Goal: Information Seeking & Learning: Learn about a topic

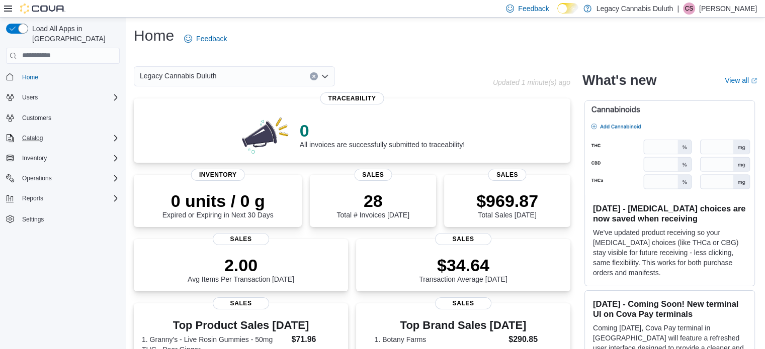
click at [60, 132] on div "Catalog" at bounding box center [69, 138] width 102 height 12
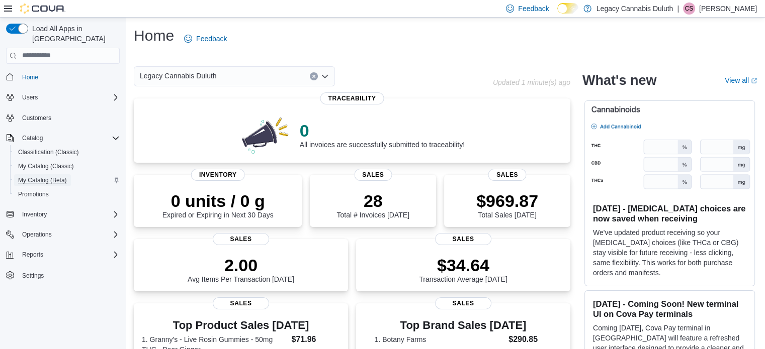
click at [56, 176] on span "My Catalog (Beta)" at bounding box center [42, 180] width 49 height 8
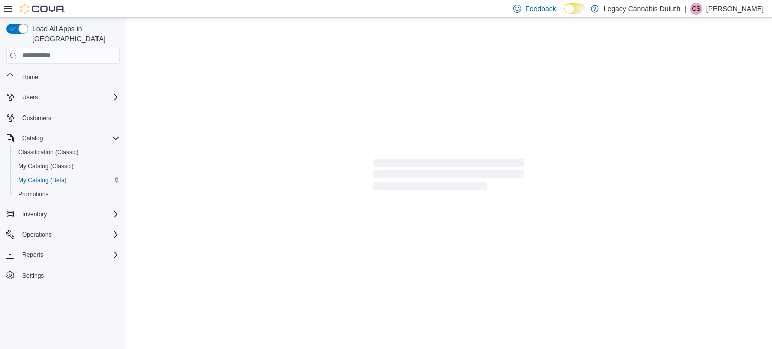
select select "**********"
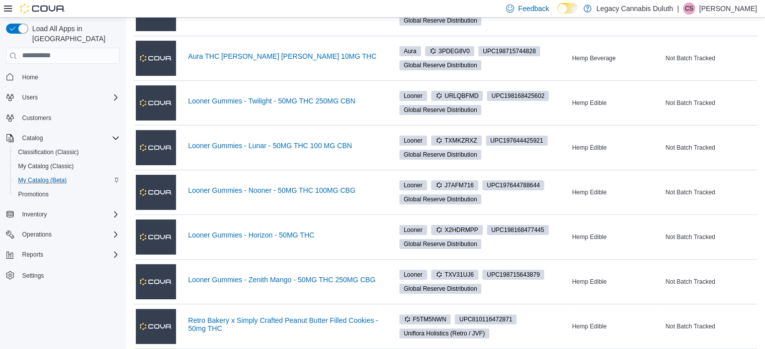
scroll to position [193, 0]
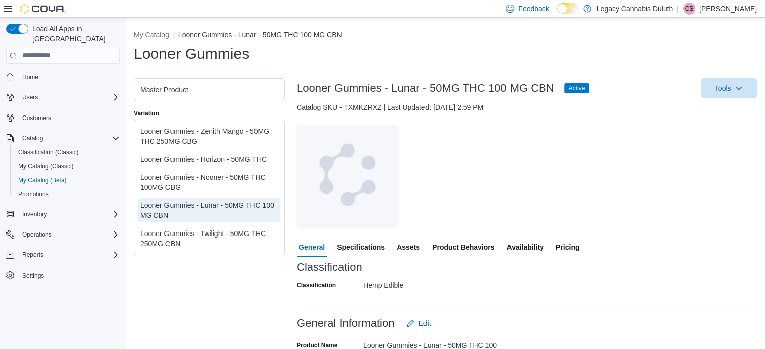
click at [572, 245] on span "Pricing" at bounding box center [568, 247] width 24 height 20
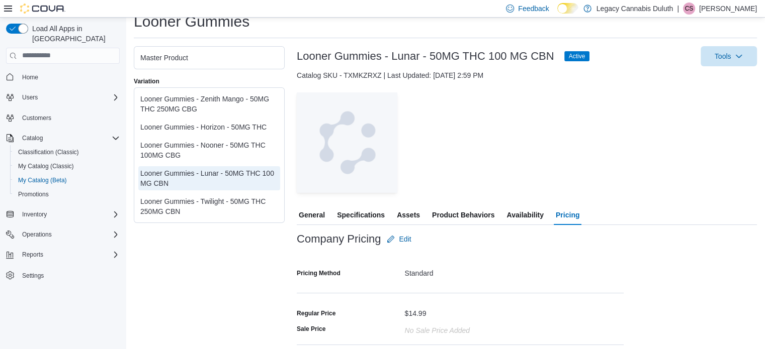
scroll to position [98, 0]
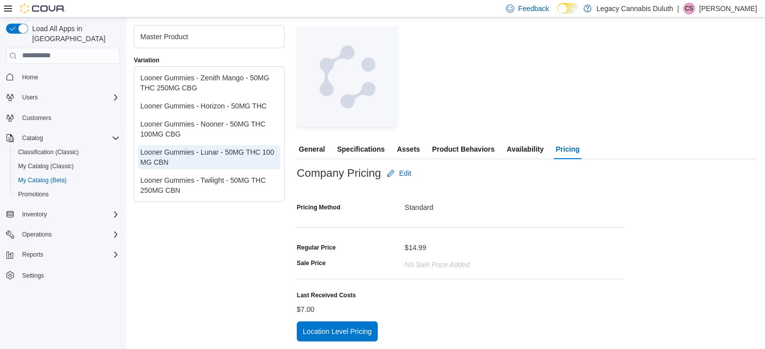
click at [249, 127] on div "Looner Gummies - Nooner - 50MG THC 100MG CBG" at bounding box center [209, 129] width 138 height 20
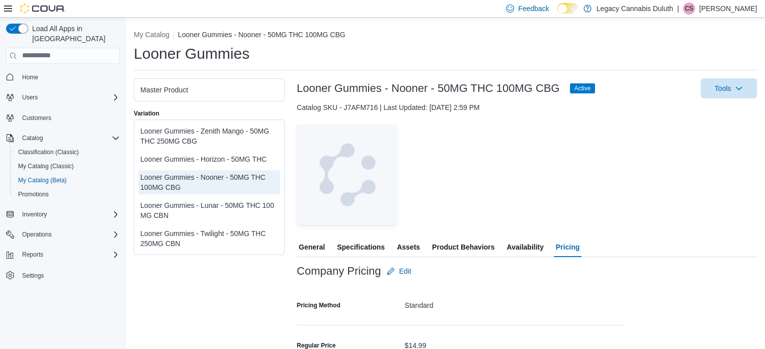
scroll to position [106, 0]
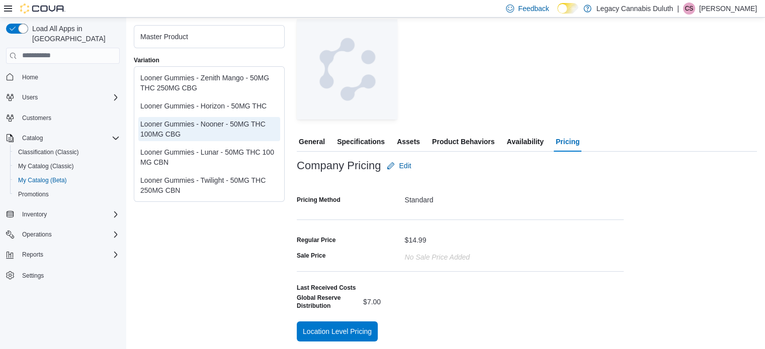
click at [206, 78] on div "Looner Gummies - Zenith Mango - 50MG THC 250MG CBG" at bounding box center [209, 83] width 138 height 20
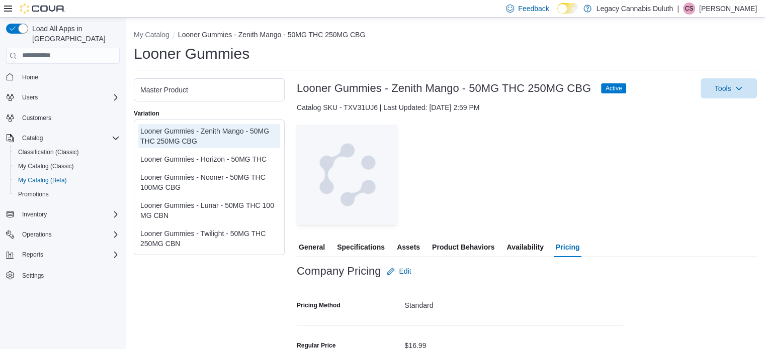
click at [220, 234] on div "Looner Gummies - Twilight - 50MG THC 250MG CBN" at bounding box center [209, 239] width 138 height 20
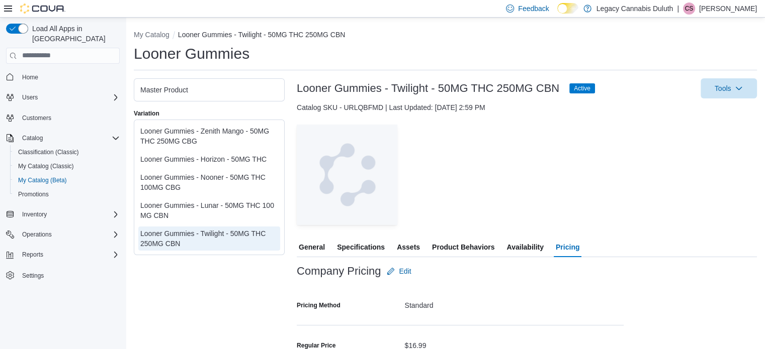
scroll to position [106, 0]
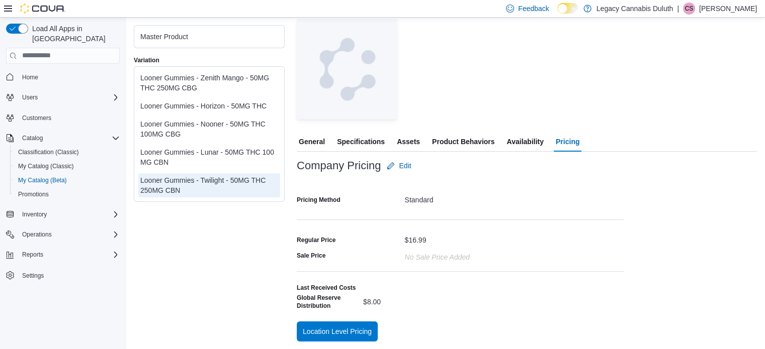
click at [225, 154] on div "Looner Gummies - Lunar - 50MG THC 100 MG CBN" at bounding box center [209, 157] width 138 height 20
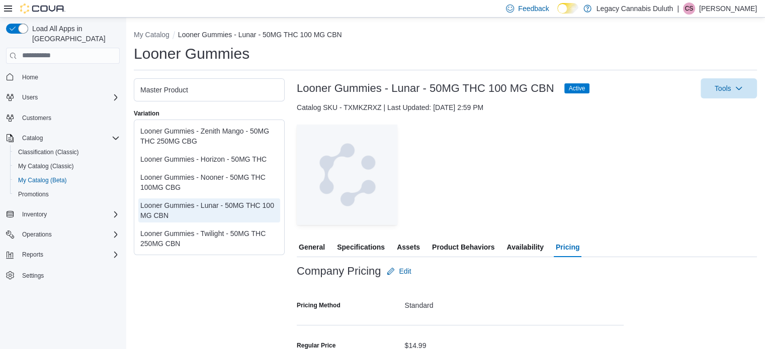
scroll to position [106, 0]
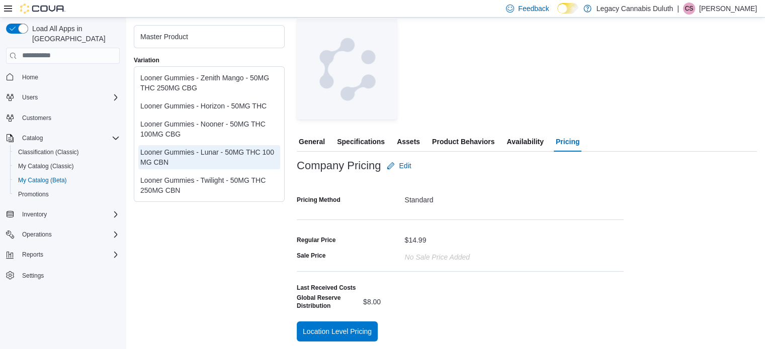
click at [573, 200] on div "Standard" at bounding box center [514, 198] width 219 height 12
